Goal: Information Seeking & Learning: Learn about a topic

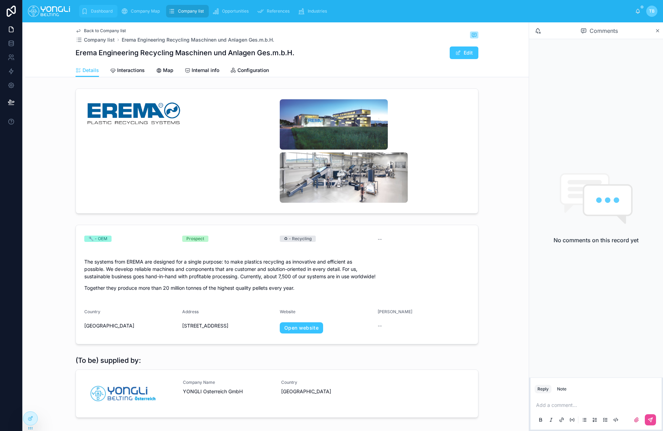
click at [109, 13] on span "Dashboard" at bounding box center [102, 11] width 22 height 6
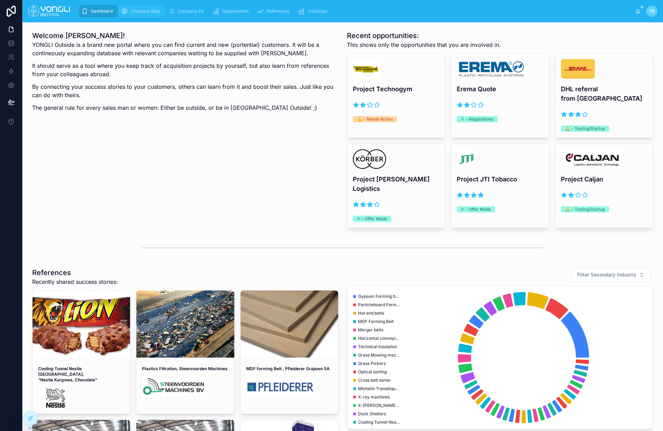
click at [155, 9] on span "Company Map" at bounding box center [145, 11] width 29 height 6
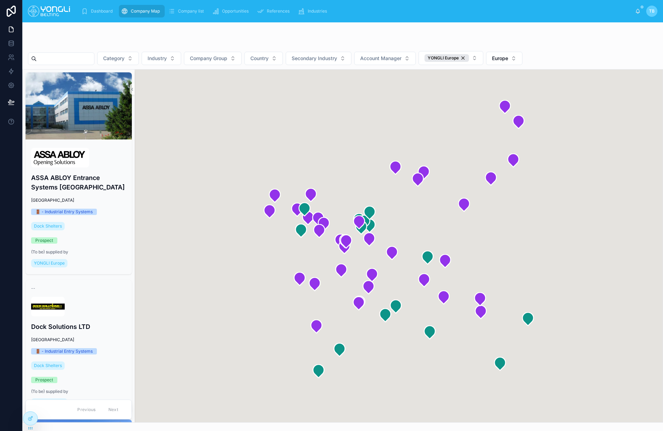
click at [78, 65] on div at bounding box center [61, 58] width 66 height 13
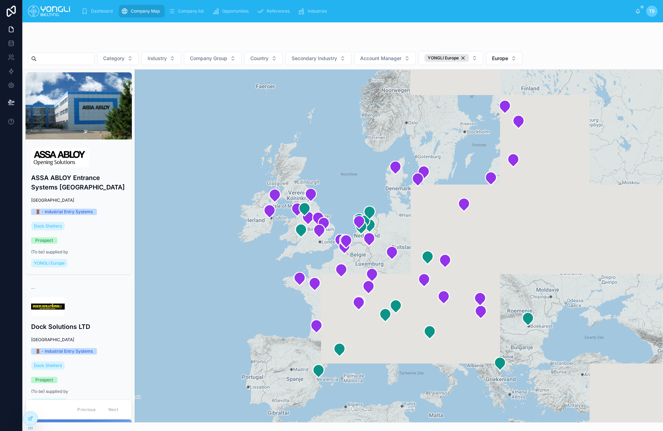
click at [81, 60] on input "text" at bounding box center [65, 59] width 57 height 10
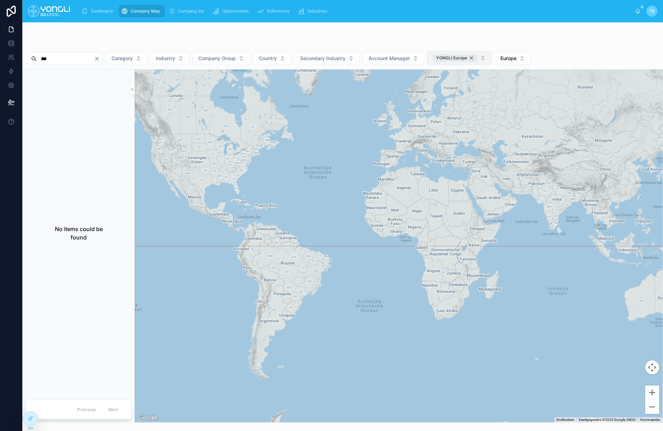
click at [477, 59] on div "YONGLI Europe" at bounding box center [455, 58] width 44 height 8
click at [52, 60] on input "***" at bounding box center [65, 58] width 57 height 10
type input "*****"
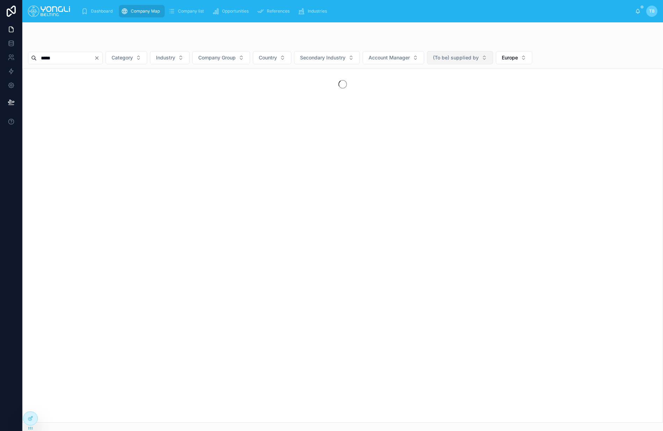
click at [78, 76] on div at bounding box center [343, 84] width 640 height 31
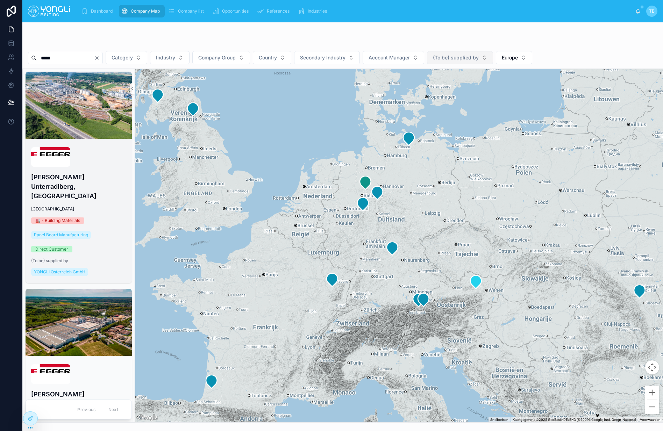
click at [110, 185] on div "[PERSON_NAME] Unterradlberg, [GEOGRAPHIC_DATA] [GEOGRAPHIC_DATA] 🏭 - Building M…" at bounding box center [79, 213] width 106 height 142
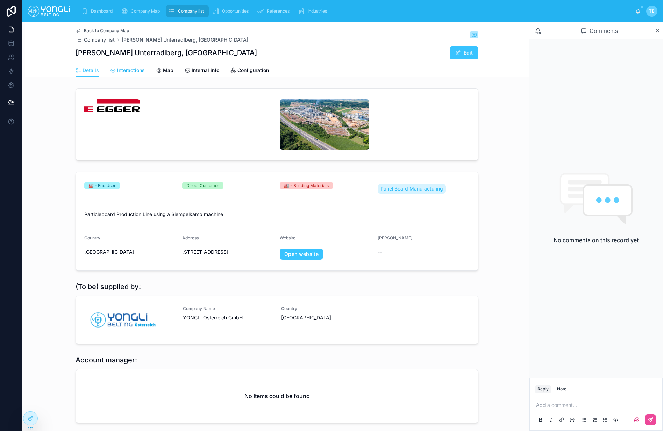
click at [132, 70] on span "Interactions" at bounding box center [131, 70] width 28 height 7
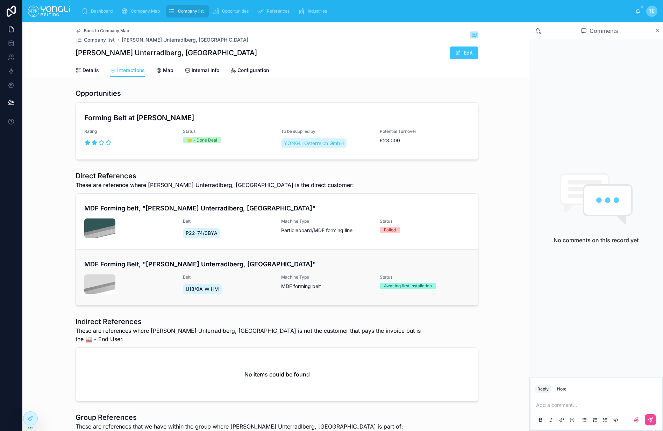
click at [178, 264] on h4 "MDF Forming Belt, "[PERSON_NAME] Unterradlberg, [GEOGRAPHIC_DATA]"" at bounding box center [276, 263] width 385 height 9
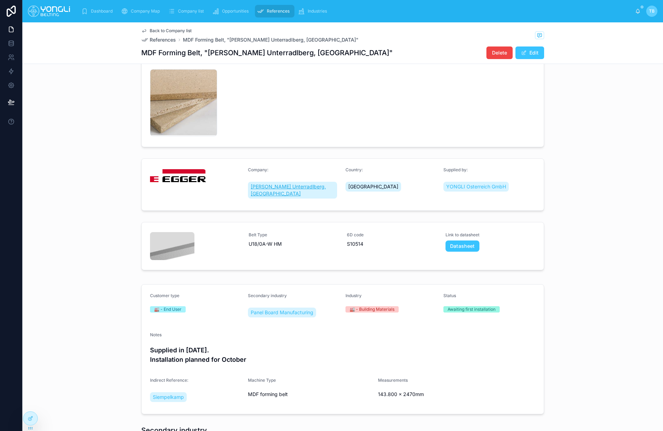
scroll to position [39, 0]
click at [163, 31] on span "Back to Company list" at bounding box center [171, 31] width 42 height 6
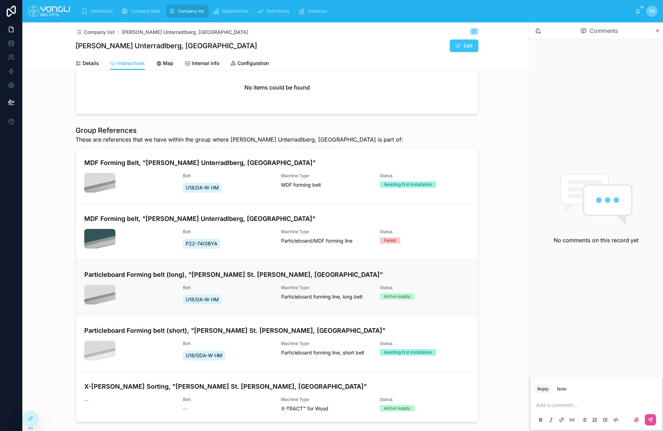
scroll to position [281, 0]
click at [245, 269] on h4 "Particleboard Forming belt (long), "[PERSON_NAME] St. [PERSON_NAME], [GEOGRAPHI…" at bounding box center [276, 273] width 385 height 9
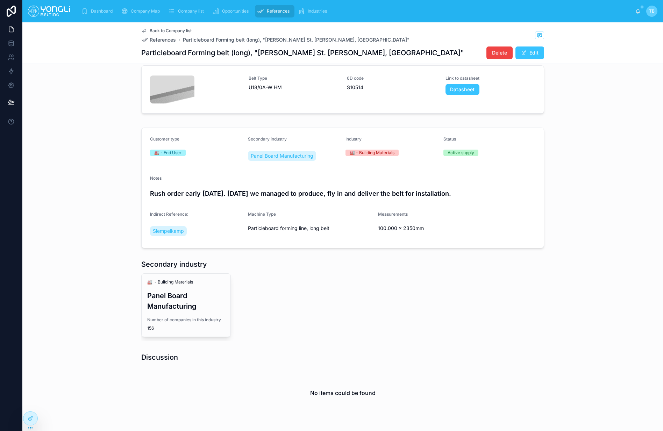
scroll to position [229, 0]
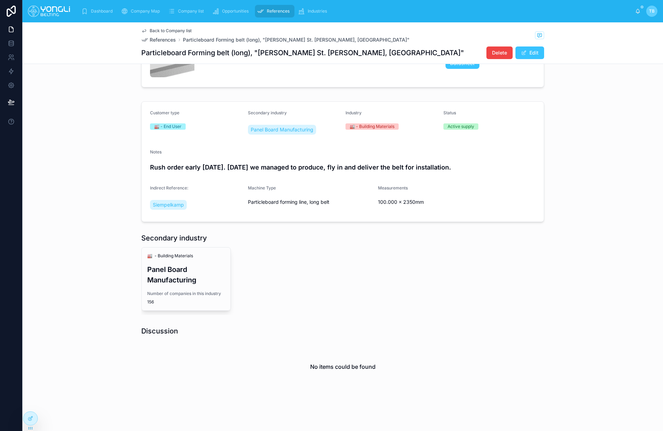
click at [94, 257] on div "Secondary industry 🏭 - Building Materials Panel Board Manufacturing Number of c…" at bounding box center [342, 273] width 640 height 87
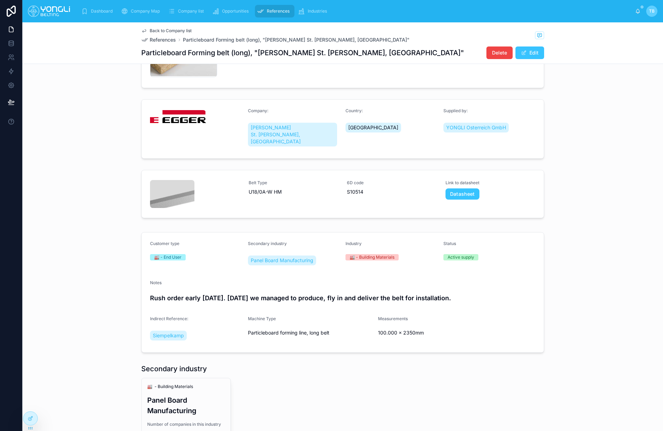
scroll to position [0, 0]
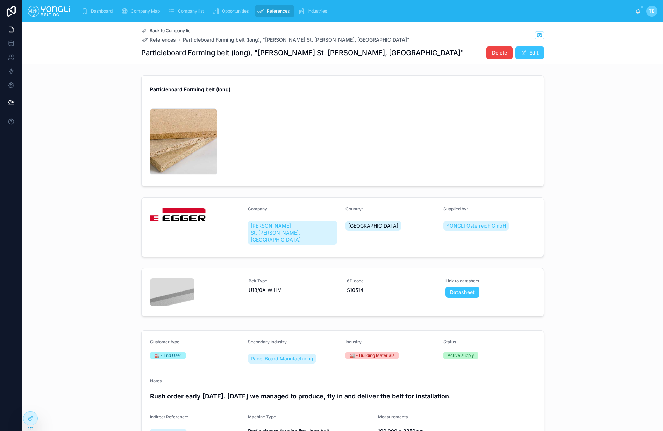
click at [169, 30] on span "Back to Company list" at bounding box center [171, 31] width 42 height 6
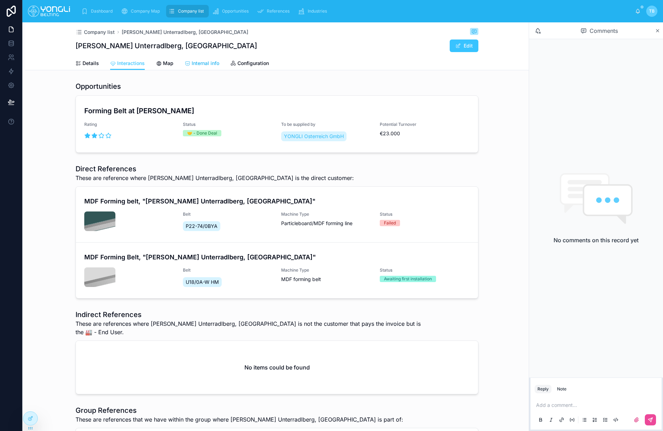
click at [194, 64] on span "Internal info" at bounding box center [206, 63] width 28 height 7
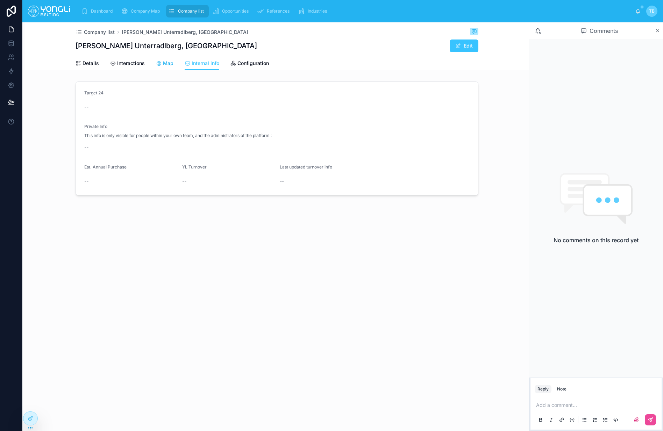
click at [170, 63] on span "Map" at bounding box center [168, 63] width 10 height 7
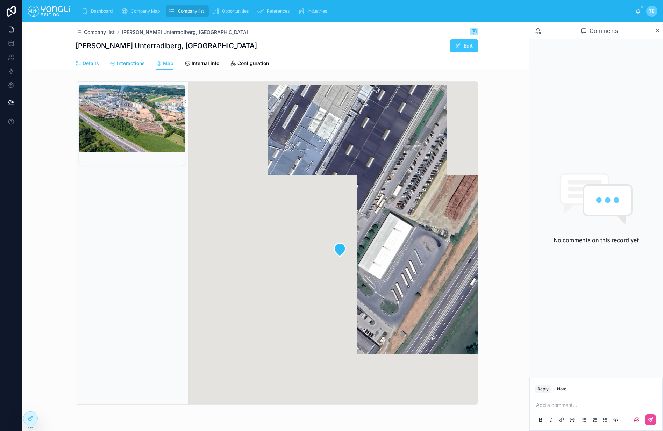
drag, startPoint x: 130, startPoint y: 66, endPoint x: 96, endPoint y: 65, distance: 33.6
click at [130, 66] on span "Interactions" at bounding box center [131, 63] width 28 height 7
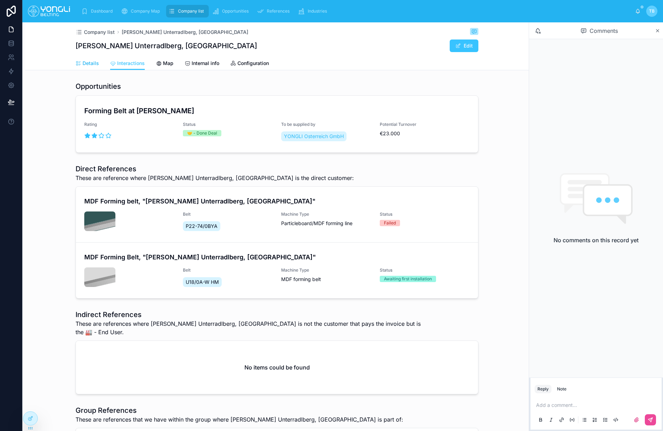
click at [93, 64] on span "Details" at bounding box center [90, 63] width 16 height 7
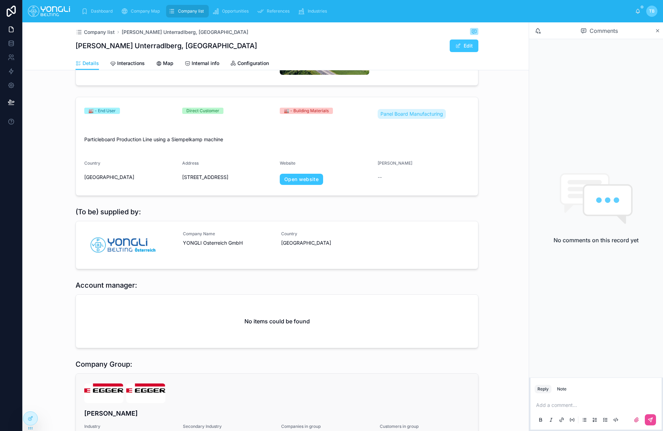
scroll to position [136, 0]
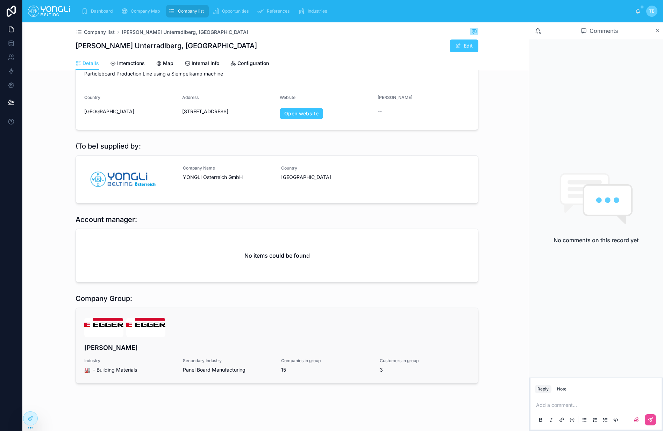
click at [165, 316] on link "[PERSON_NAME] Industry 🏭 - Building Materials Secondary Industry Panel Board Ma…" at bounding box center [277, 345] width 402 height 75
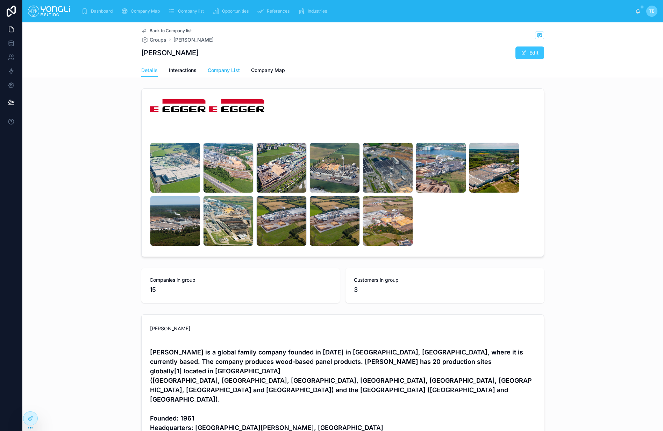
click at [216, 71] on span "Company List" at bounding box center [224, 70] width 32 height 7
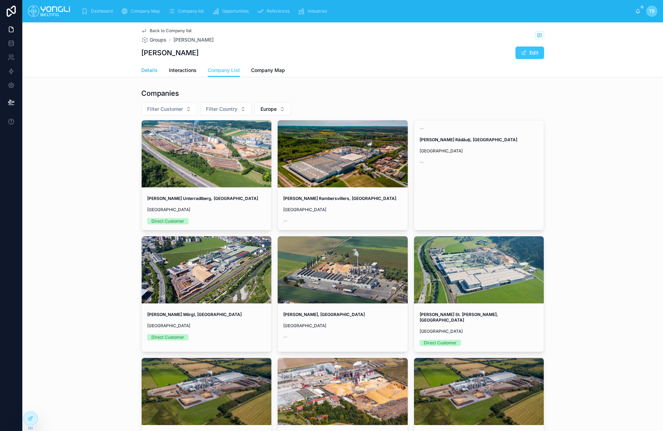
click at [154, 72] on span "Details" at bounding box center [149, 70] width 16 height 7
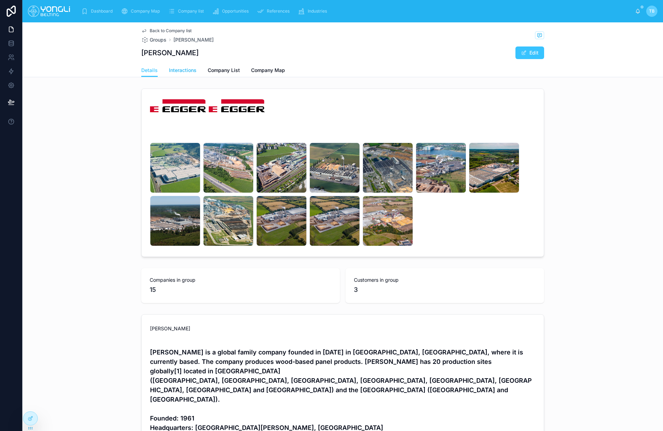
click at [186, 70] on span "Interactions" at bounding box center [183, 70] width 28 height 7
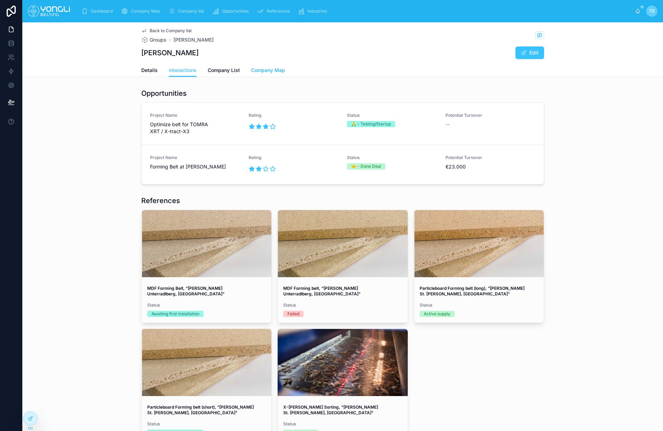
click at [279, 73] on span "Company Map" at bounding box center [268, 70] width 34 height 7
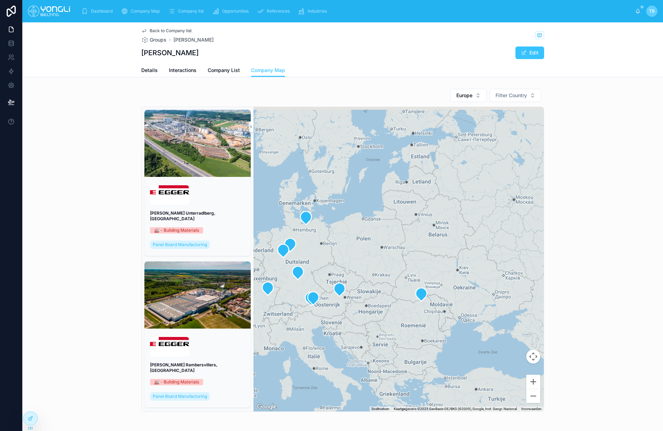
drag, startPoint x: 488, startPoint y: 298, endPoint x: 456, endPoint y: 290, distance: 32.2
click at [453, 305] on div at bounding box center [398, 259] width 290 height 304
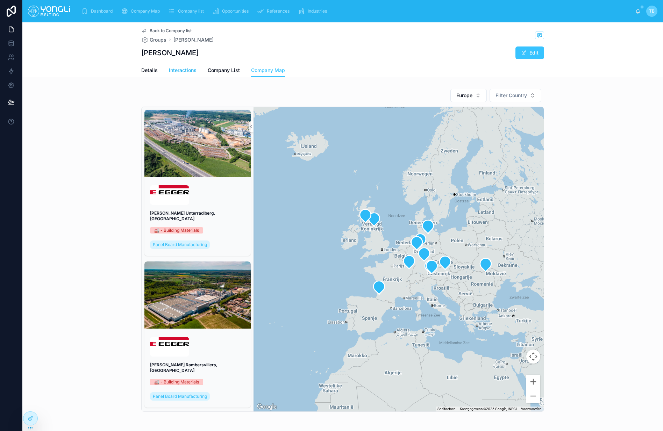
click at [190, 67] on span "Interactions" at bounding box center [183, 70] width 28 height 7
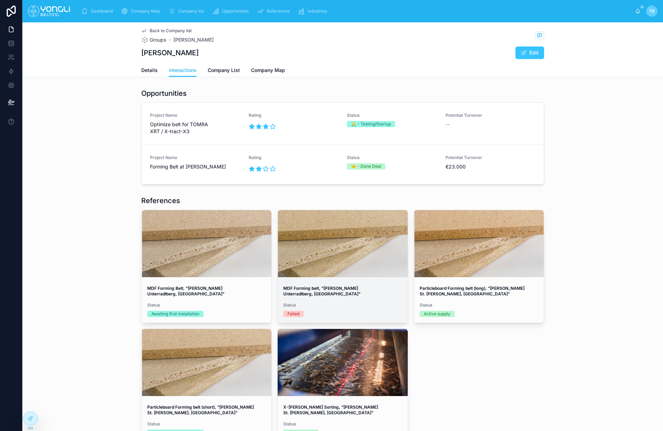
scroll to position [58, 0]
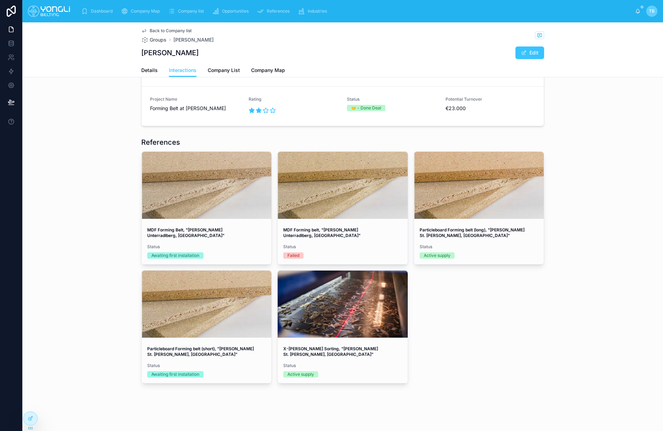
drag, startPoint x: 150, startPoint y: 36, endPoint x: 156, endPoint y: 28, distance: 9.9
click at [151, 35] on div "Back to Company list Groups [PERSON_NAME]" at bounding box center [177, 35] width 72 height 15
click at [139, 9] on span "Company Map" at bounding box center [145, 11] width 29 height 6
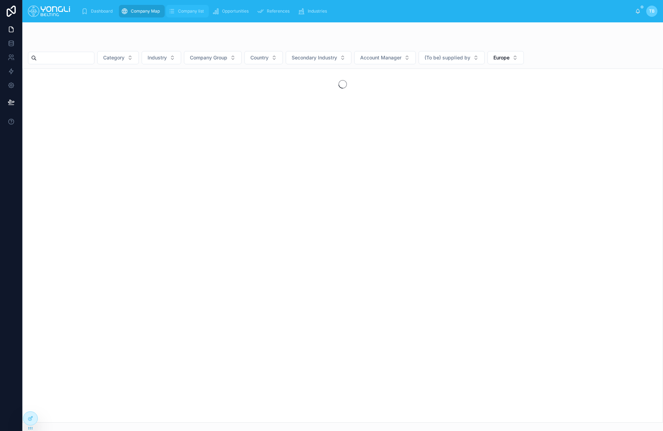
click at [183, 12] on span "Company list" at bounding box center [191, 11] width 26 height 6
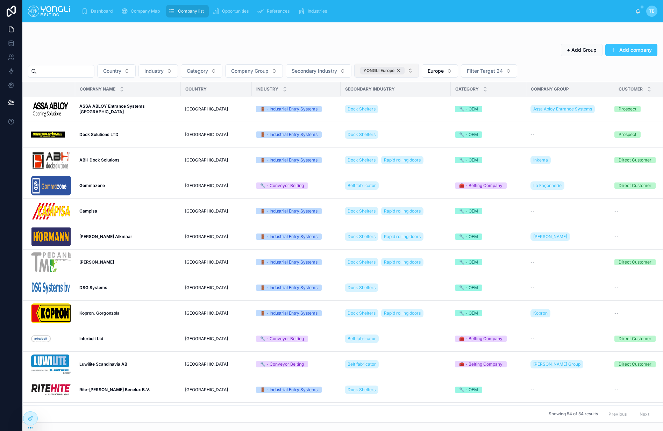
click at [404, 69] on div "YONGLI Europe" at bounding box center [382, 71] width 44 height 8
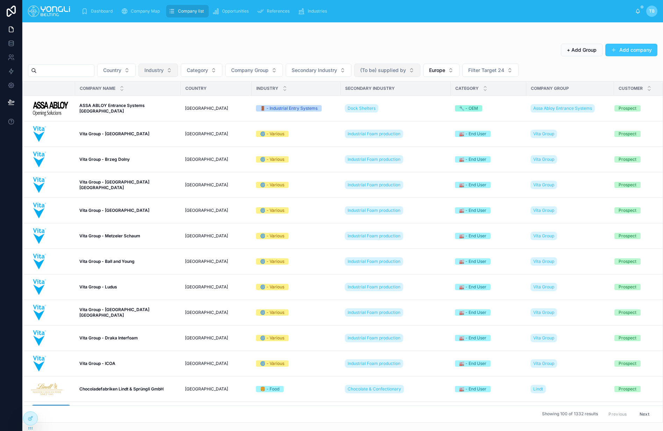
click at [162, 73] on span "Industry" at bounding box center [153, 70] width 19 height 7
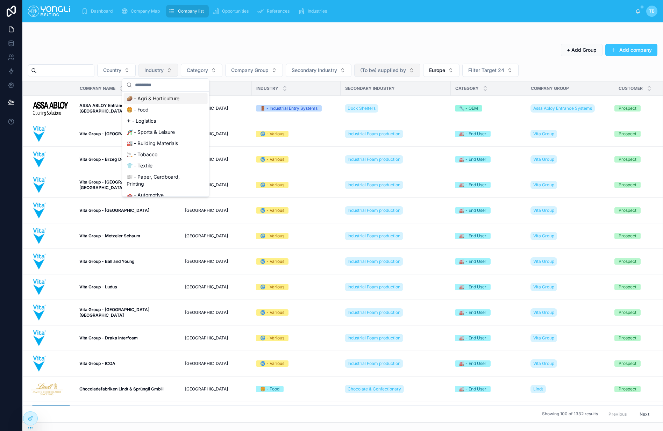
click at [153, 69] on span "Industry" at bounding box center [153, 70] width 19 height 7
click at [136, 67] on button "Country" at bounding box center [116, 70] width 38 height 13
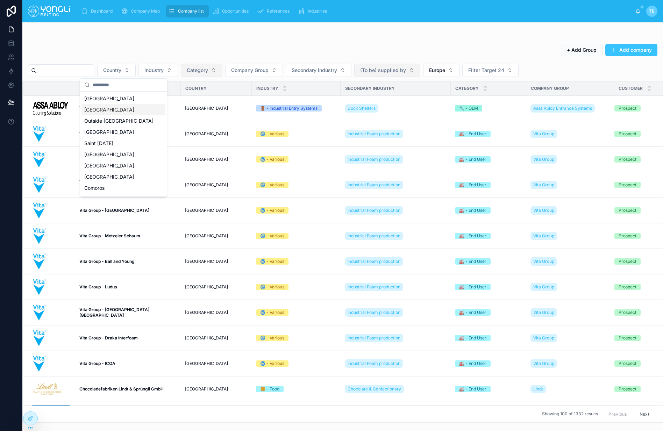
click at [197, 75] on button "Category" at bounding box center [202, 70] width 42 height 13
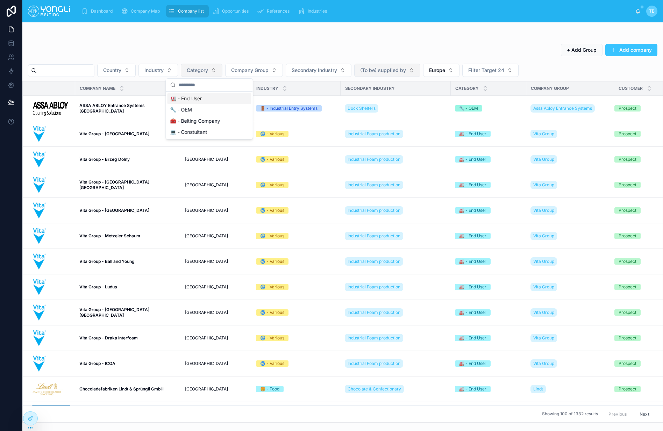
click at [204, 72] on span "Category" at bounding box center [197, 70] width 21 height 7
click at [208, 72] on span "Category" at bounding box center [197, 70] width 21 height 7
click at [197, 111] on div "🔧 - OEM" at bounding box center [209, 109] width 84 height 11
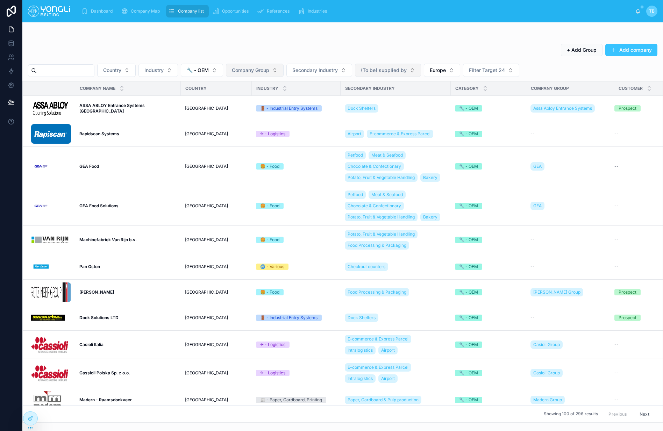
click at [261, 75] on button "Company Group" at bounding box center [255, 70] width 58 height 13
click at [319, 68] on span "Secondary Industry" at bounding box center [314, 70] width 45 height 7
type input "**"
click at [303, 98] on span "Gypsum" at bounding box center [296, 98] width 19 height 7
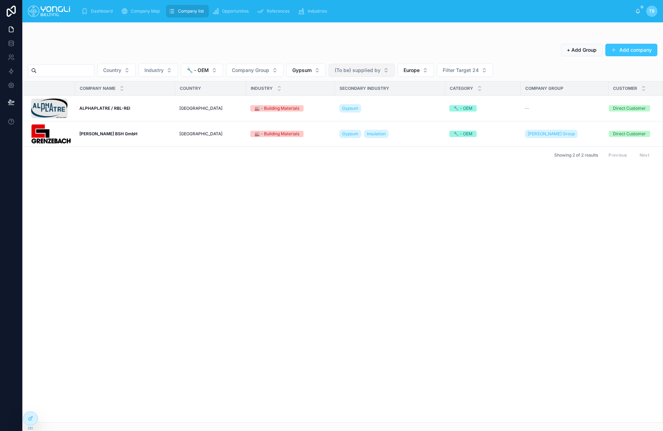
click at [130, 45] on div "+ Add Group Add company" at bounding box center [342, 51] width 629 height 16
click at [141, 112] on td "ALPHAPLATRE / RBL-REI ALPHAPLATRE / RBL-REI" at bounding box center [125, 109] width 100 height 26
click at [121, 111] on td "ALPHAPLATRE / RBL-REI ALPHAPLATRE / RBL-REI" at bounding box center [125, 109] width 100 height 26
click at [121, 108] on strong "ALPHAPLATRE / RBL-REI" at bounding box center [104, 108] width 51 height 5
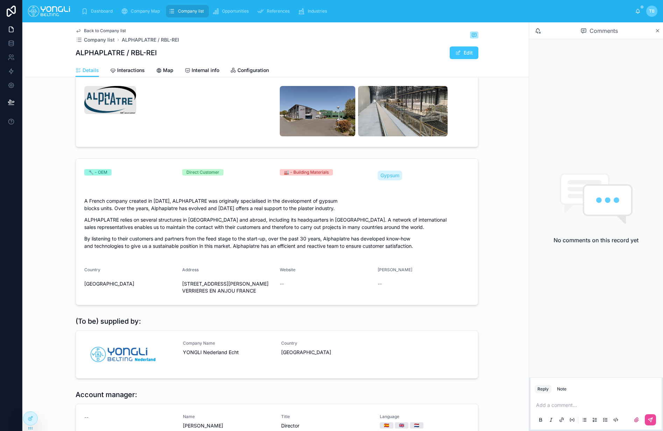
scroll to position [15, 0]
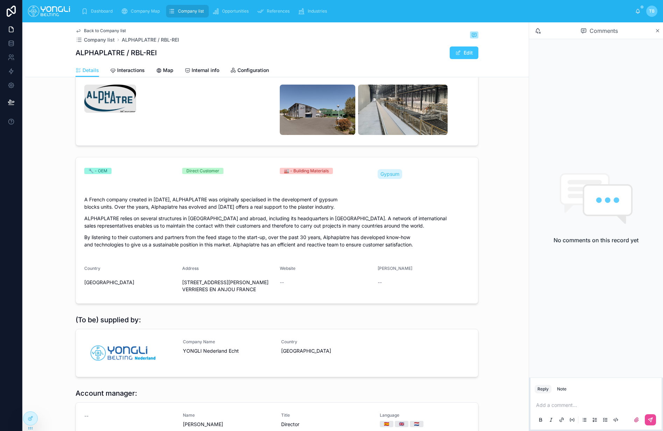
click at [172, 203] on p "A French company created in [DATE], ALPHAPLATRE was originally specialised in t…" at bounding box center [276, 203] width 385 height 15
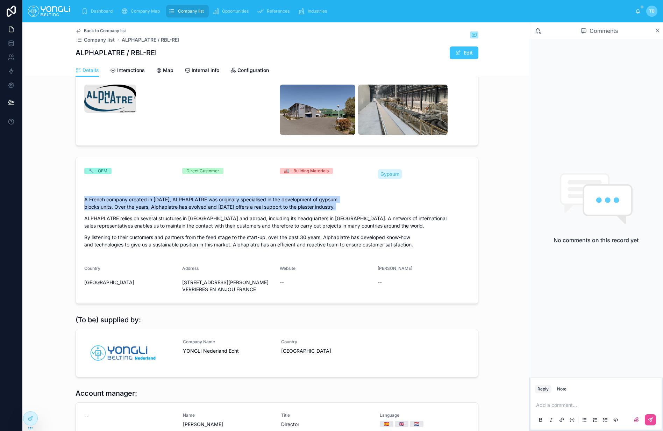
click at [172, 203] on p "A French company created in [DATE], ALPHAPLATRE was originally specialised in t…" at bounding box center [276, 203] width 385 height 15
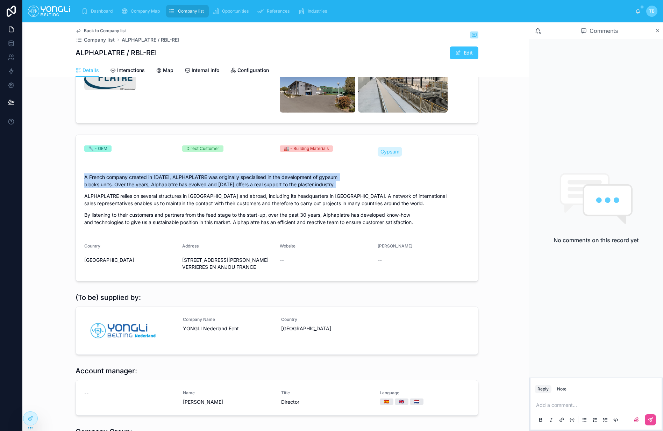
scroll to position [0, 0]
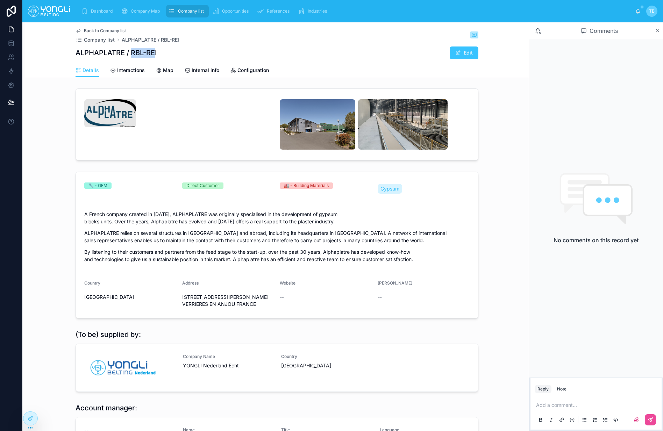
drag, startPoint x: 133, startPoint y: 54, endPoint x: 157, endPoint y: 58, distance: 24.0
click at [156, 53] on h1 "ALPHAPLATRE / RBL-REI" at bounding box center [115, 53] width 81 height 10
click at [364, 131] on img at bounding box center [402, 124] width 89 height 50
click at [241, 261] on p "By listening to their customers and partners from the feed stage to the start-u…" at bounding box center [276, 255] width 385 height 15
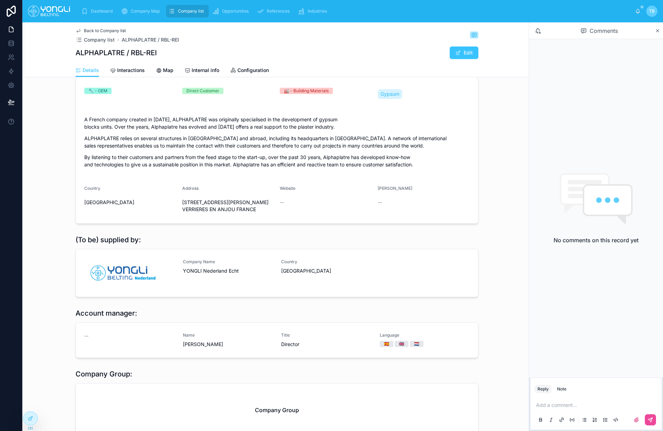
scroll to position [153, 0]
